Goal: Go to known website: Access a specific website the user already knows

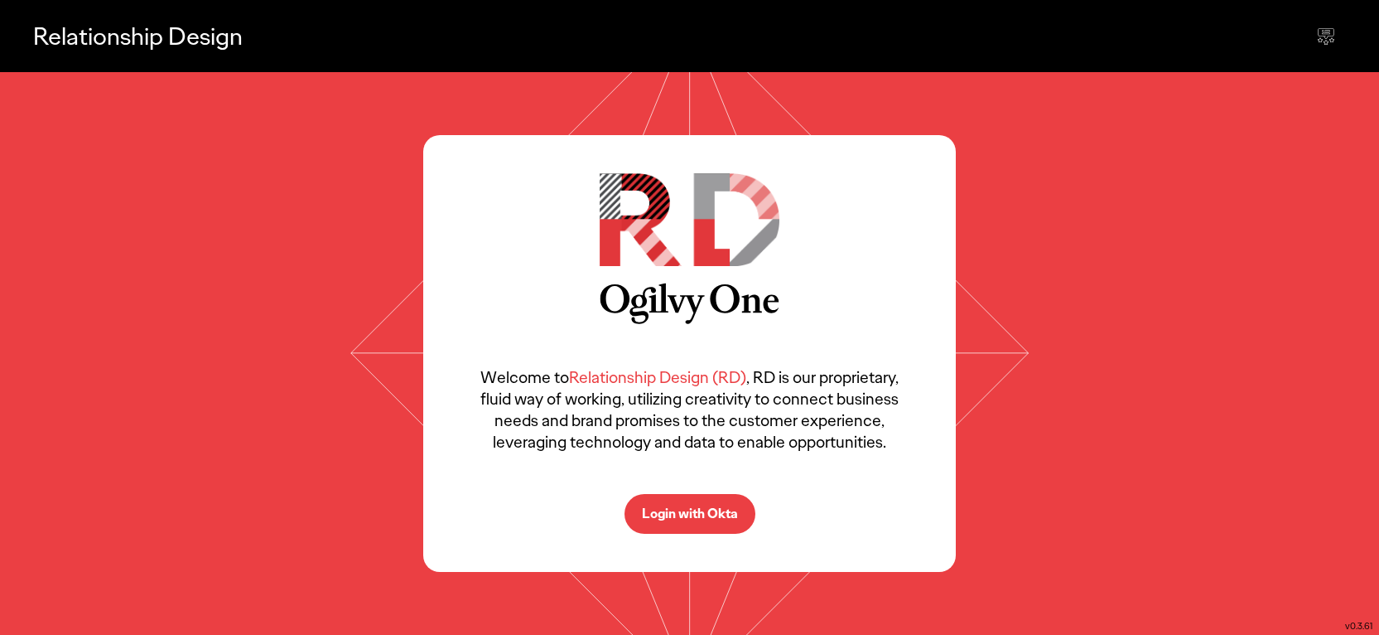
click at [670, 514] on p "Login with Okta" at bounding box center [690, 513] width 96 height 13
